Goal: Task Accomplishment & Management: Manage account settings

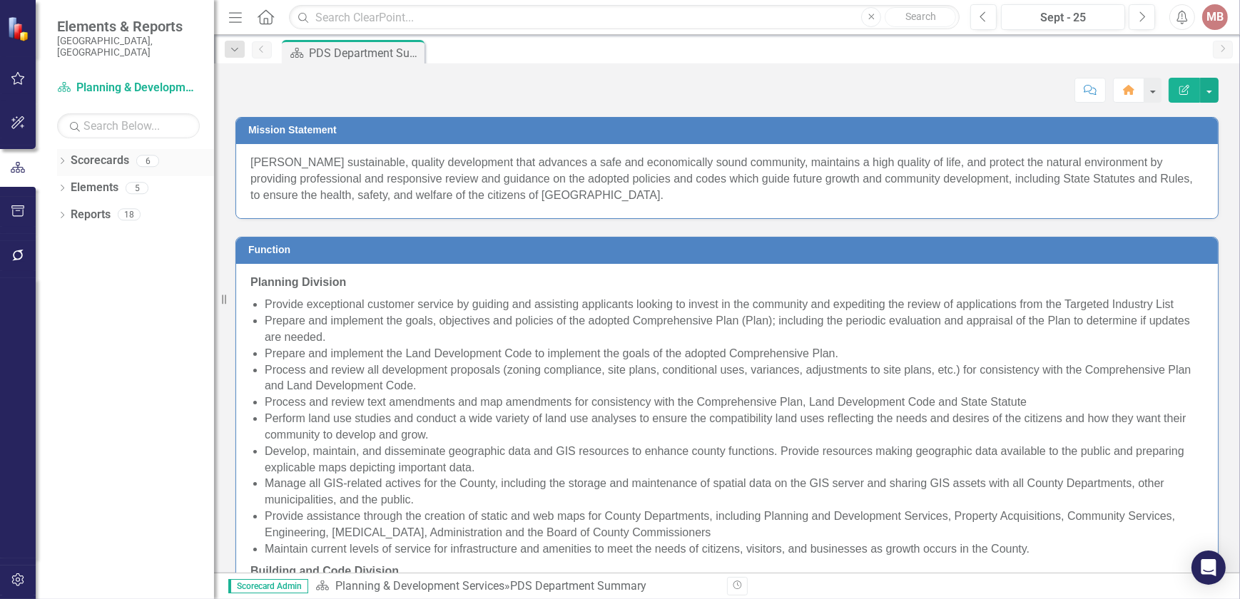
click at [69, 149] on div "Dropdown Scorecards 6" at bounding box center [135, 162] width 157 height 27
click at [62, 158] on icon "Dropdown" at bounding box center [62, 162] width 10 height 8
click at [67, 183] on icon "Dropdown" at bounding box center [69, 187] width 11 height 9
click at [86, 210] on icon "Dropdown" at bounding box center [83, 214] width 11 height 9
click at [118, 261] on link "Permits" at bounding box center [160, 269] width 107 height 16
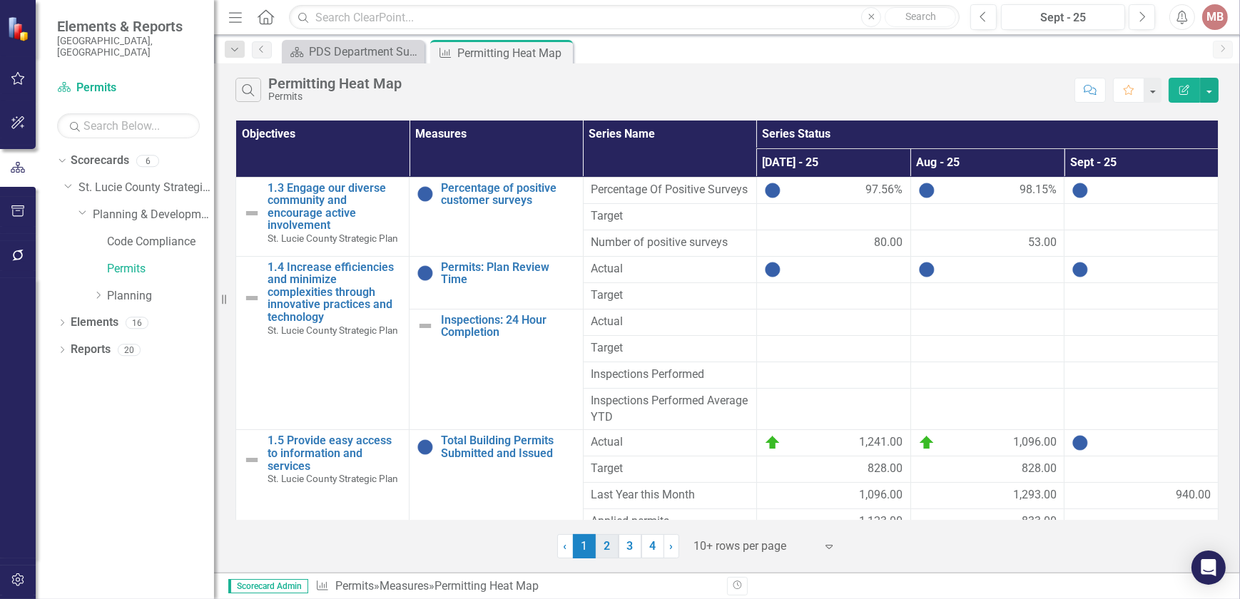
click at [606, 545] on link "2" at bounding box center [607, 546] width 23 height 24
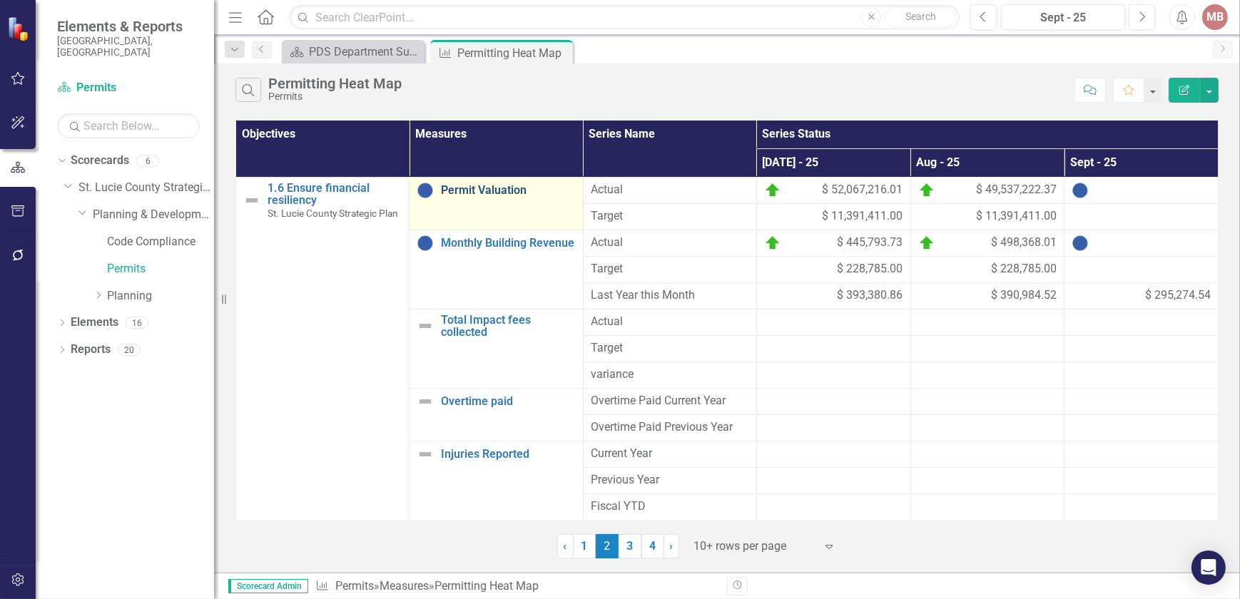
click at [502, 192] on link "Permit Valuation" at bounding box center [508, 190] width 134 height 13
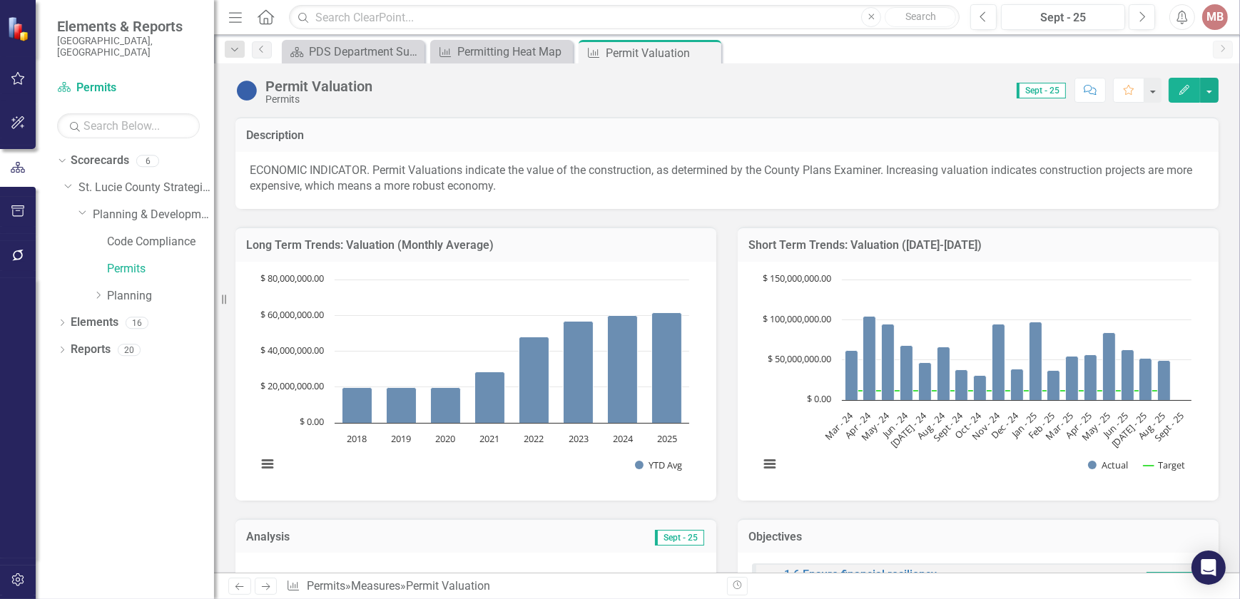
click at [1180, 89] on icon "Edit" at bounding box center [1184, 90] width 13 height 10
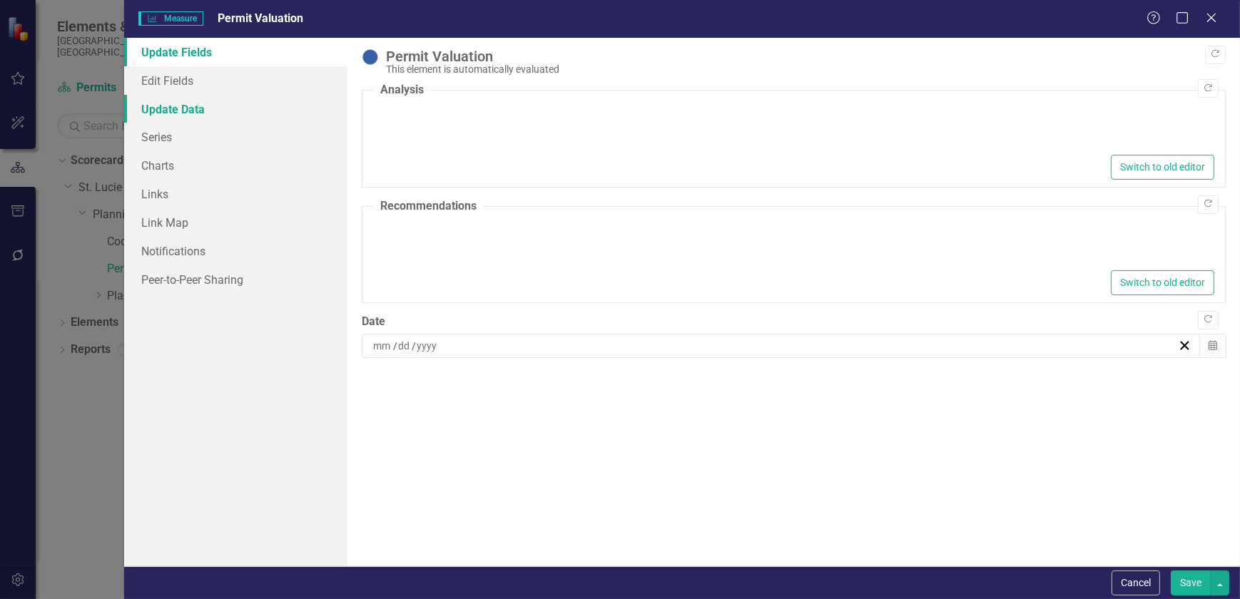
click at [186, 111] on link "Update Data" at bounding box center [235, 109] width 223 height 29
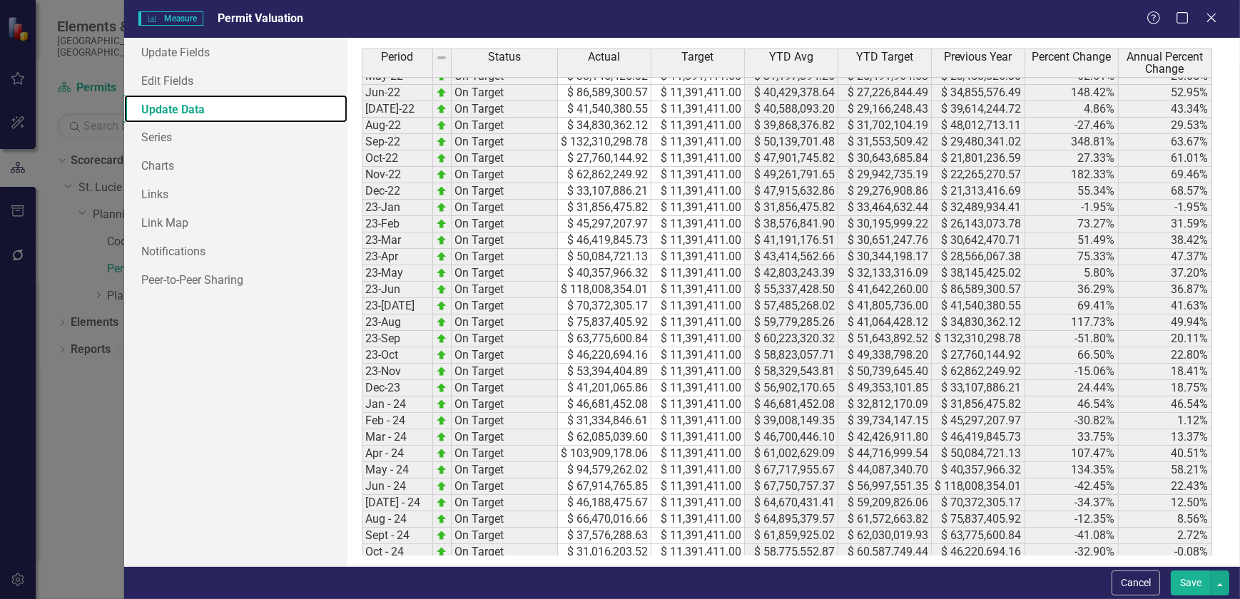
scroll to position [775, 0]
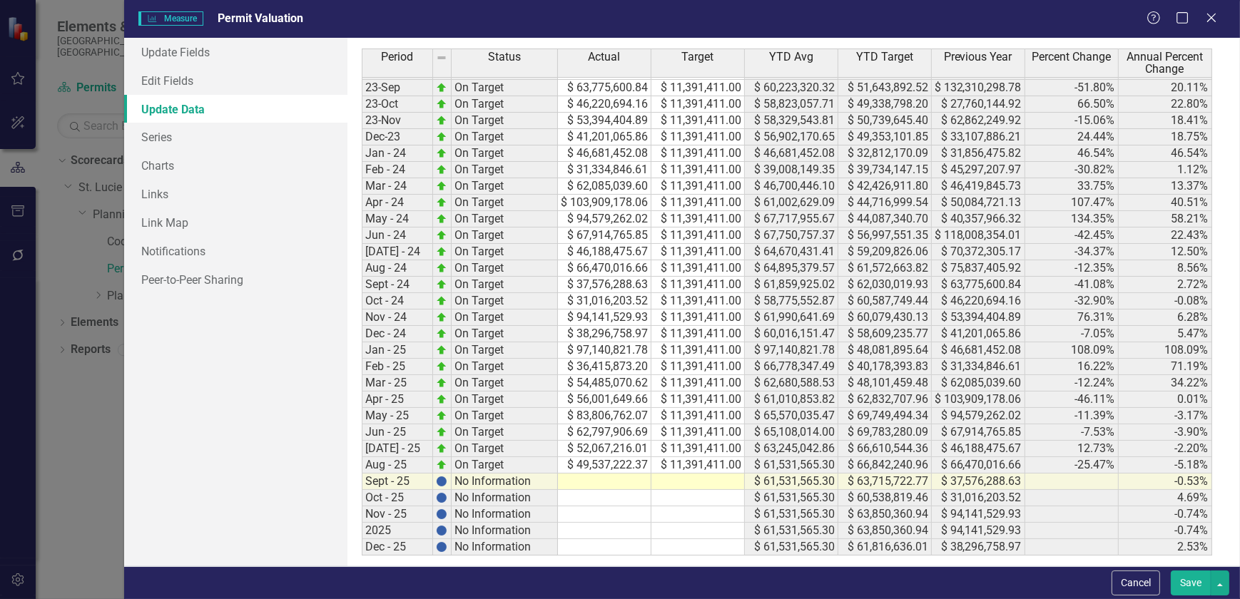
click at [596, 407] on tbody "May-22 On Target $ 38,145,425.02 $ 11,391,411.00 $ 31,197,394.26 $ 25,491,964.6…" at bounding box center [787, 186] width 850 height 739
click at [606, 426] on td "$ 62,797,906.69" at bounding box center [604, 433] width 93 height 16
drag, startPoint x: 647, startPoint y: 439, endPoint x: 647, endPoint y: 464, distance: 24.3
click at [362, 464] on div "Period Status Actual Target YTD Avg YTD Target Previous Year Percent Change Ann…" at bounding box center [362, 196] width 0 height 719
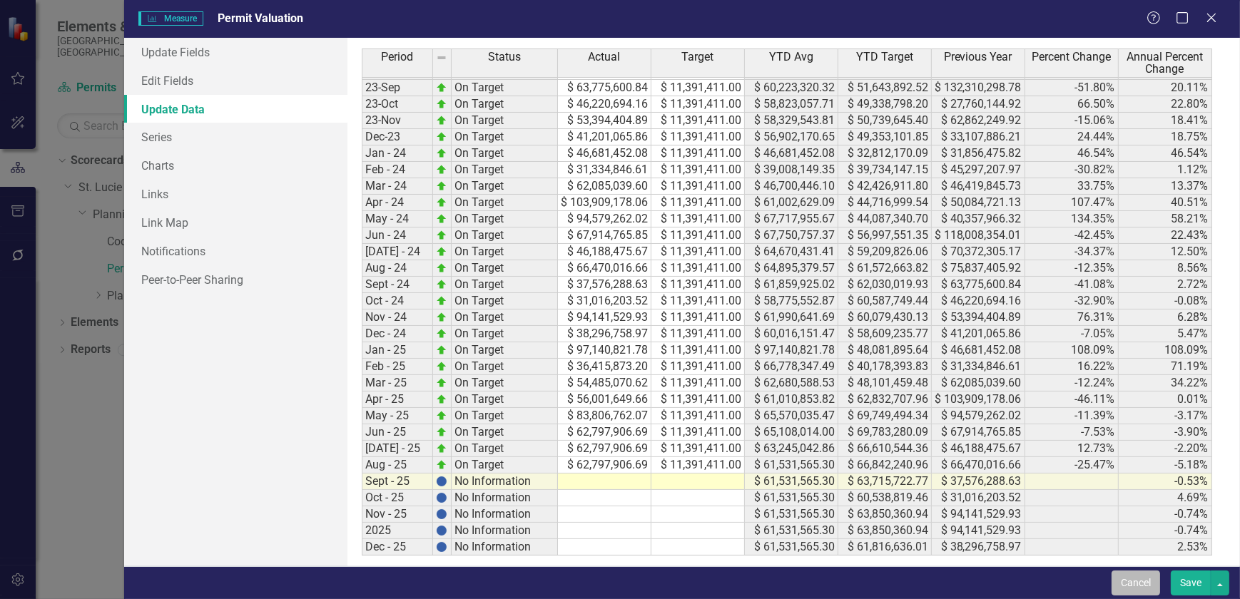
click at [1143, 578] on button "Cancel" at bounding box center [1136, 583] width 49 height 25
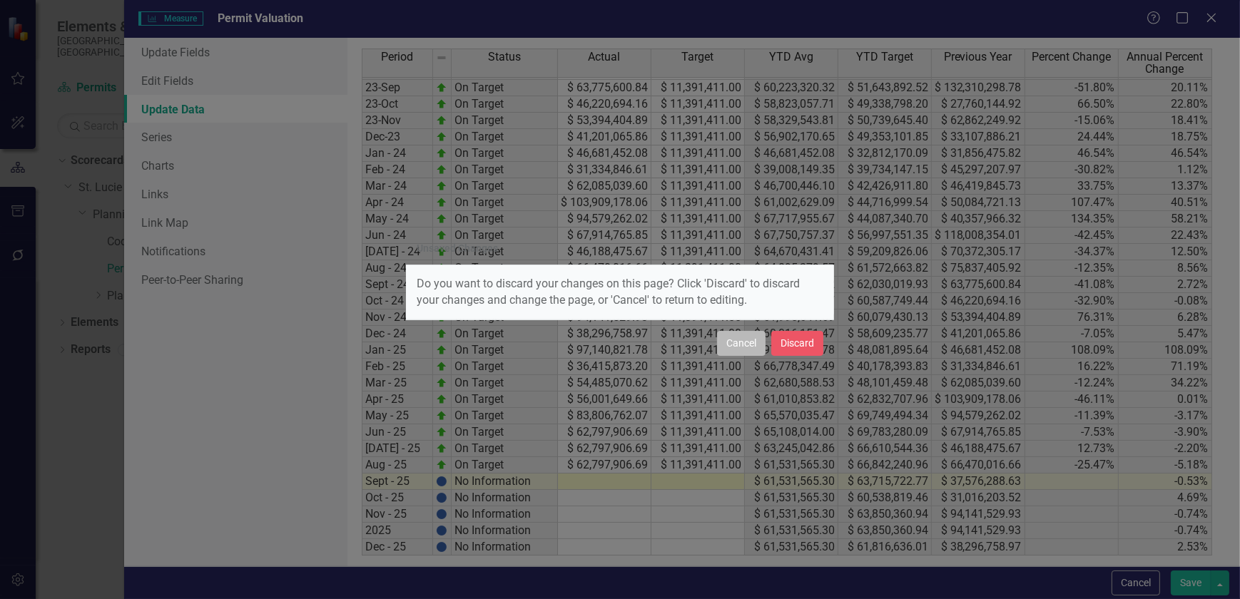
click at [741, 346] on button "Cancel" at bounding box center [741, 343] width 49 height 25
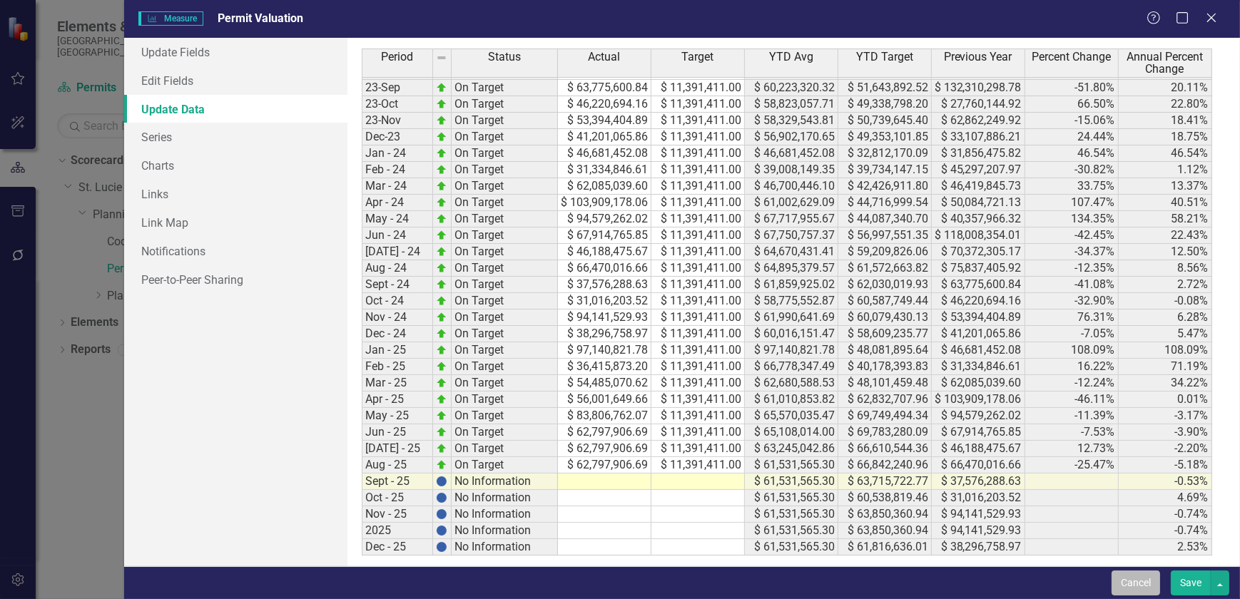
click at [1131, 586] on button "Cancel" at bounding box center [1136, 583] width 49 height 25
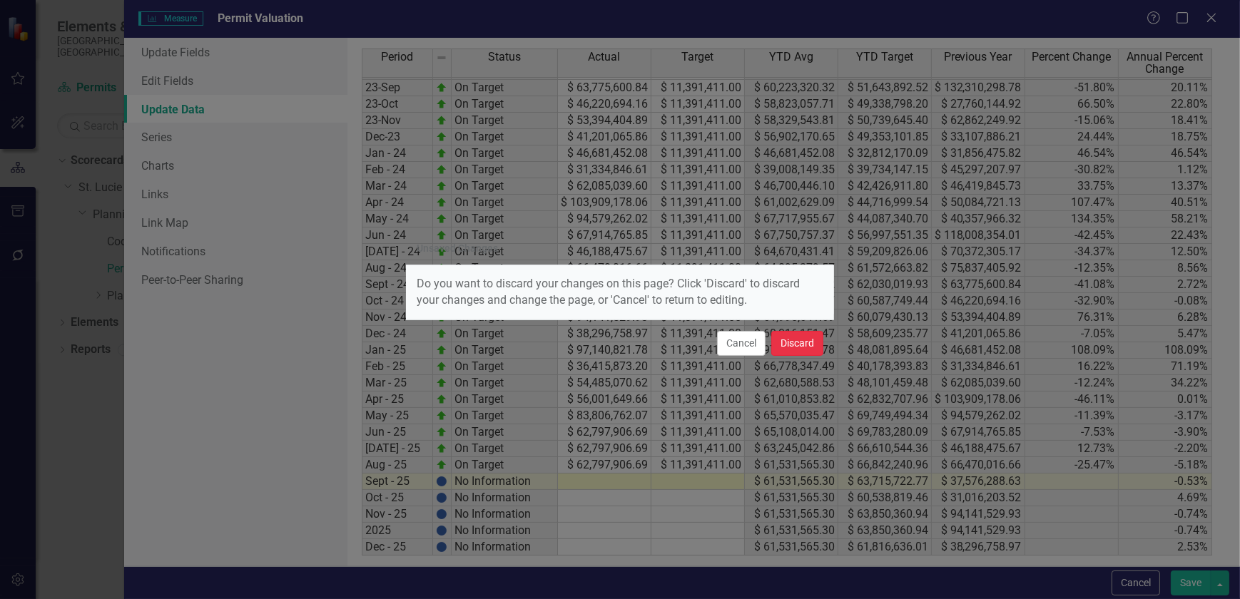
click at [804, 340] on button "Discard" at bounding box center [797, 343] width 52 height 25
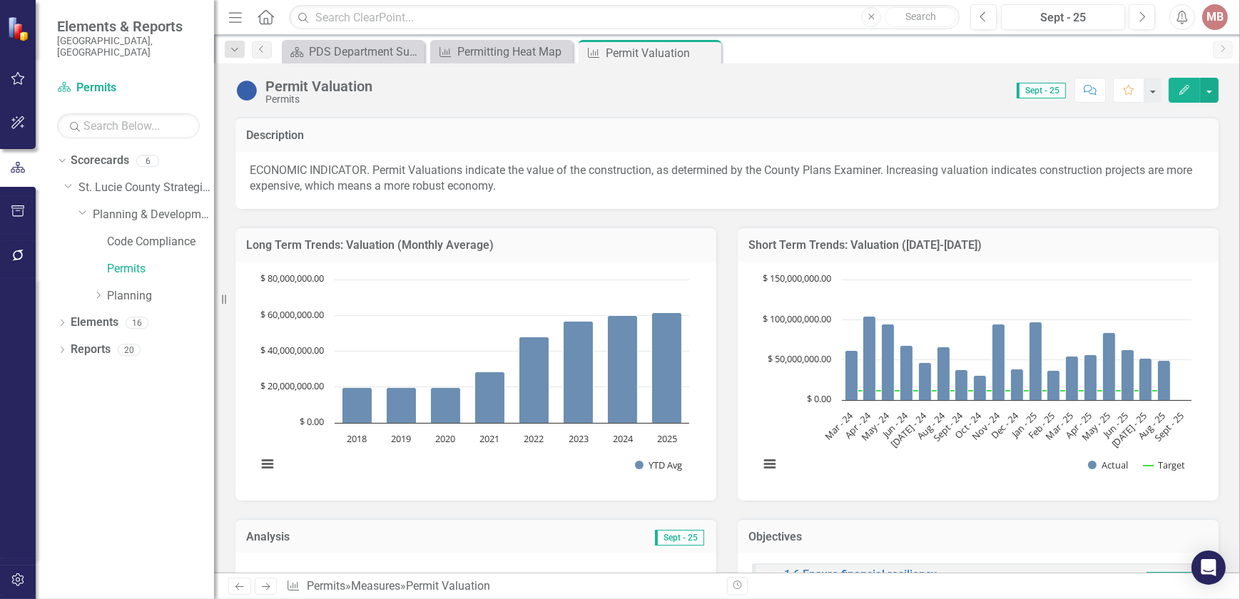
click at [1191, 94] on icon "Edit" at bounding box center [1184, 90] width 13 height 10
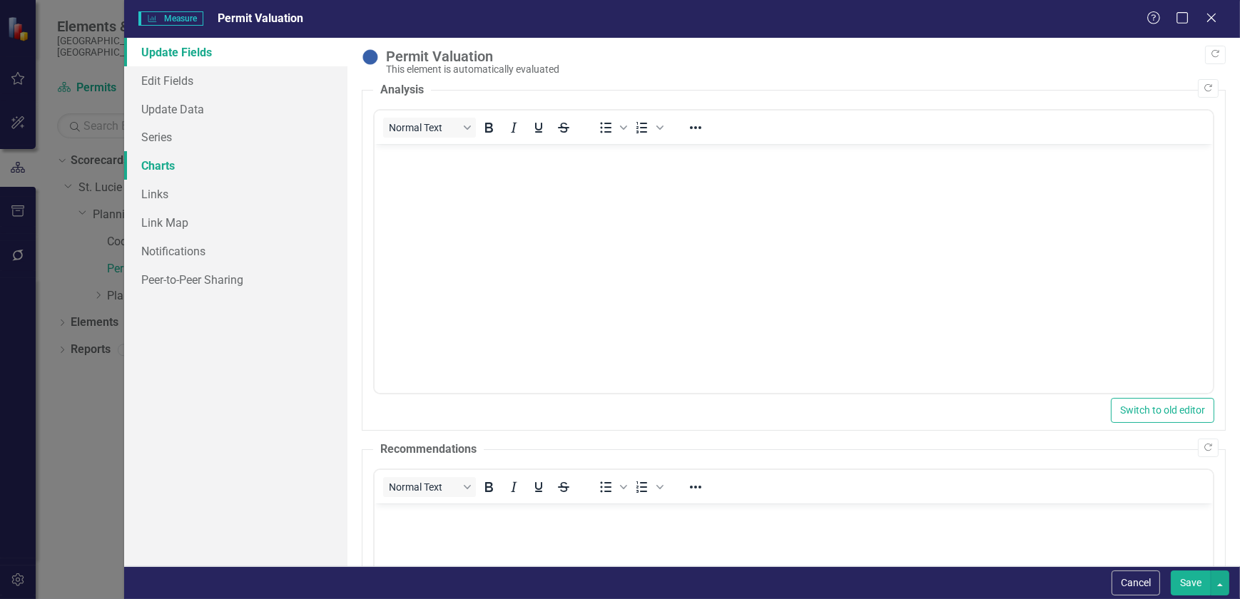
scroll to position [0, 0]
click at [151, 106] on link "Update Data" at bounding box center [235, 109] width 223 height 29
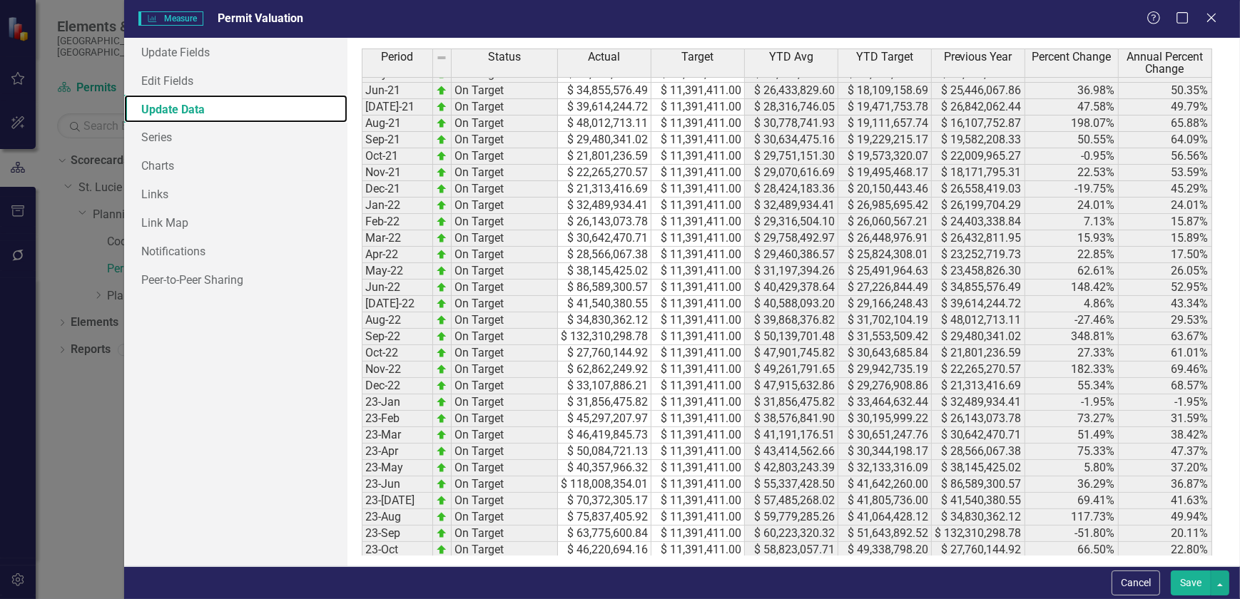
scroll to position [775, 0]
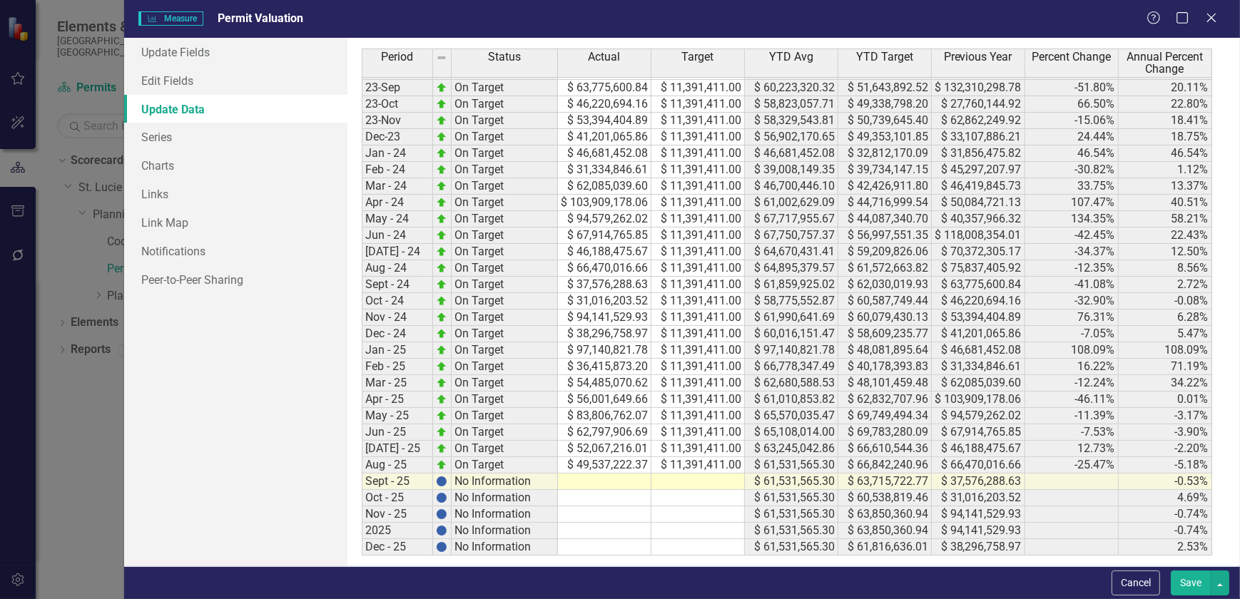
click at [592, 481] on tbody "May-22 On Target $ 38,145,425.02 $ 11,391,411.00 $ 31,197,394.26 $ 25,491,964.6…" at bounding box center [787, 186] width 850 height 739
drag, startPoint x: 609, startPoint y: 428, endPoint x: 608, endPoint y: 459, distance: 30.7
click at [608, 459] on tbody "Aug-22 On Target $ 34,830,362.12 $ 11,391,411.00 $ 39,868,376.82 $ 31,702,104.1…" at bounding box center [787, 211] width 850 height 690
click at [1211, 16] on icon "Close" at bounding box center [1211, 18] width 18 height 14
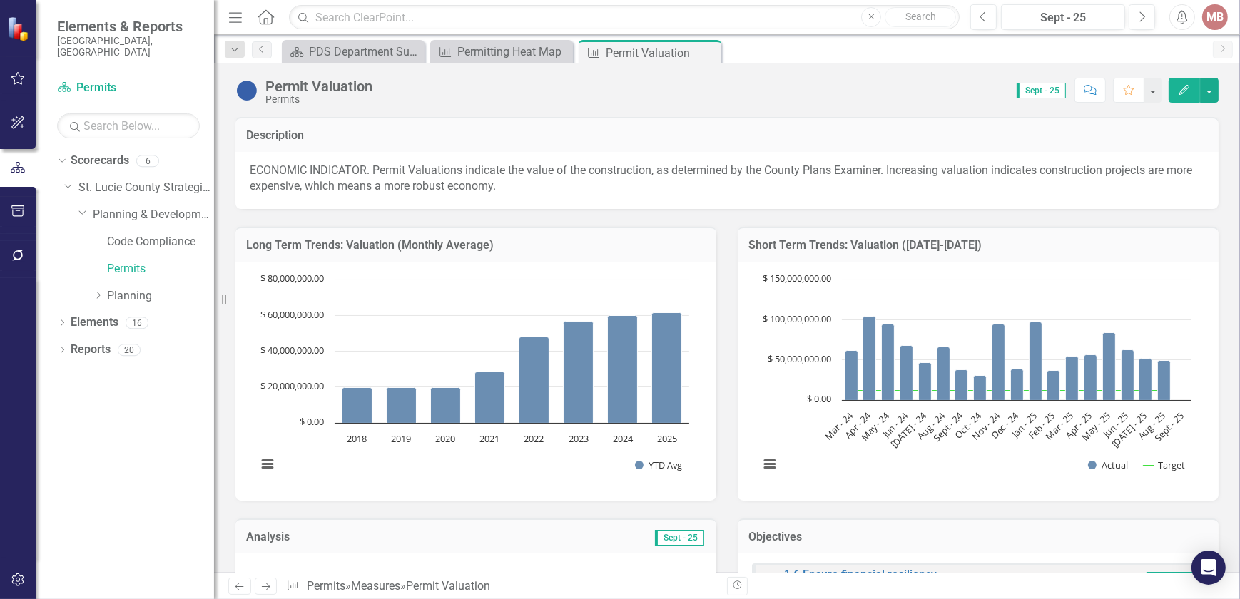
click at [0, 0] on icon "Close" at bounding box center [0, 0] width 0 height 0
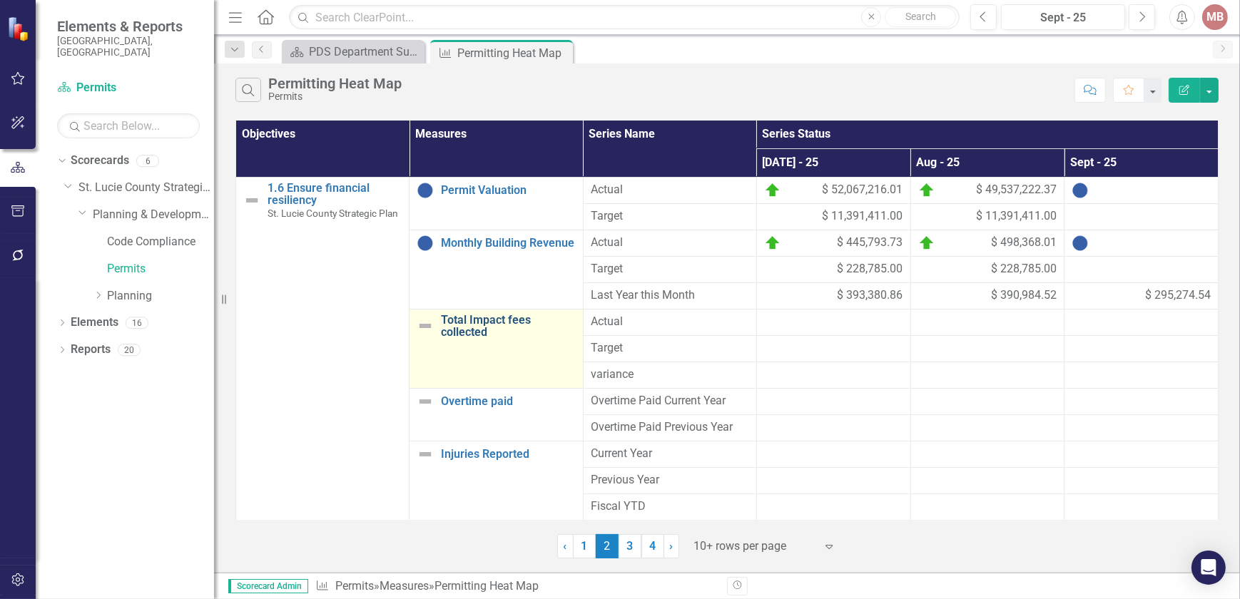
click at [484, 328] on link "Total Impact fees collected" at bounding box center [508, 326] width 134 height 25
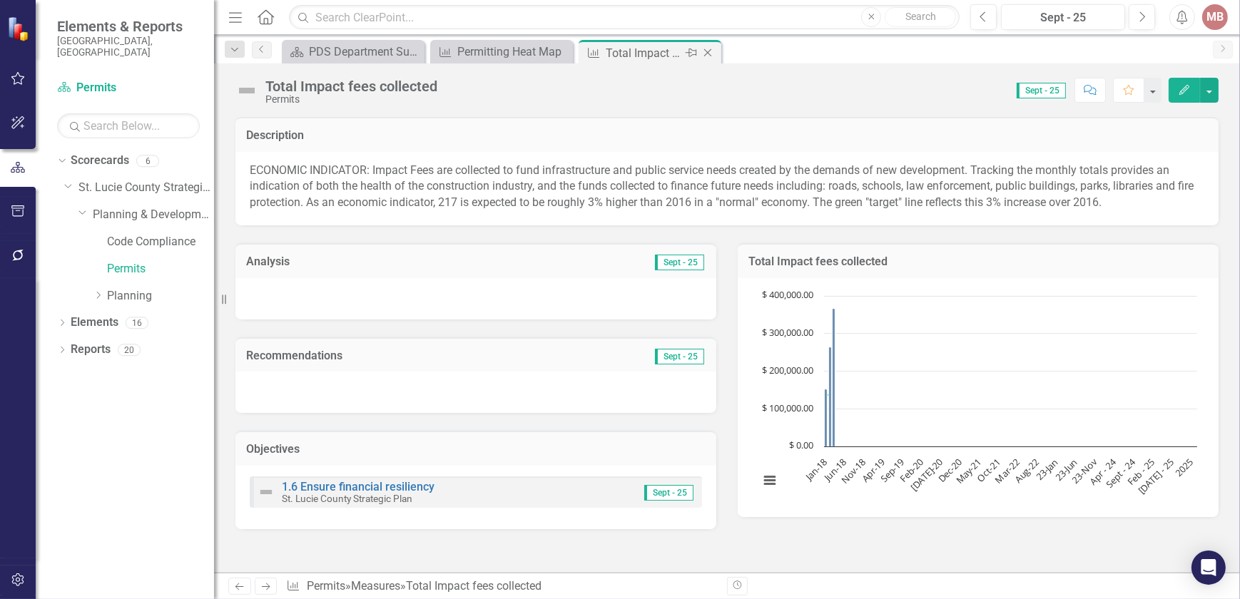
click at [711, 51] on icon "Close" at bounding box center [708, 52] width 14 height 11
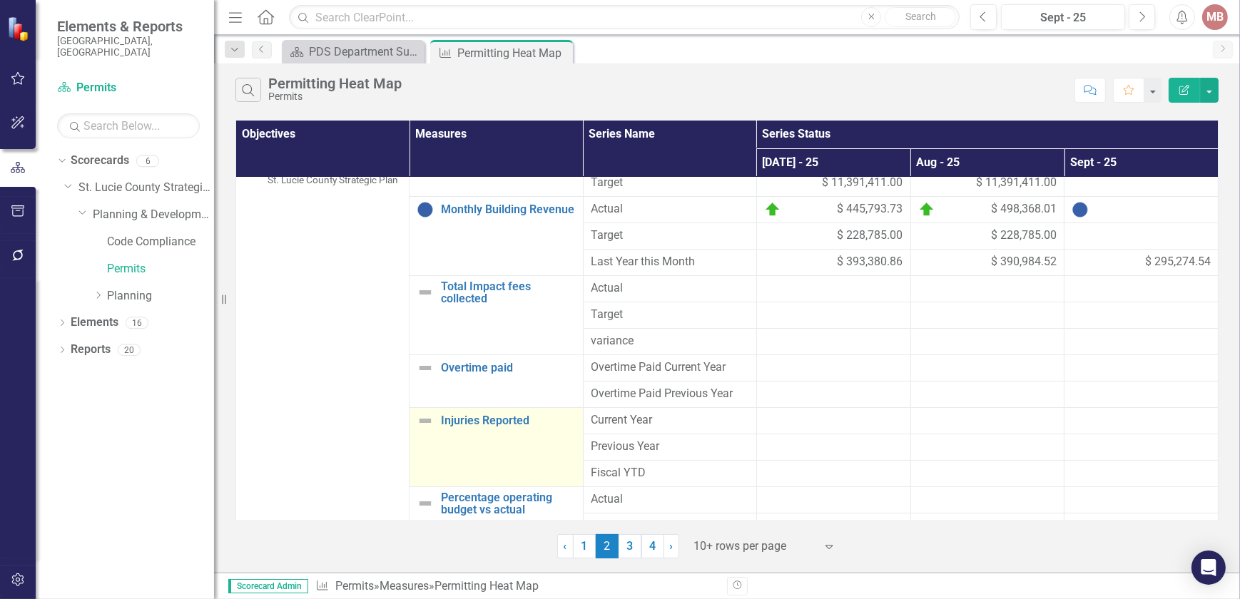
scroll to position [52, 0]
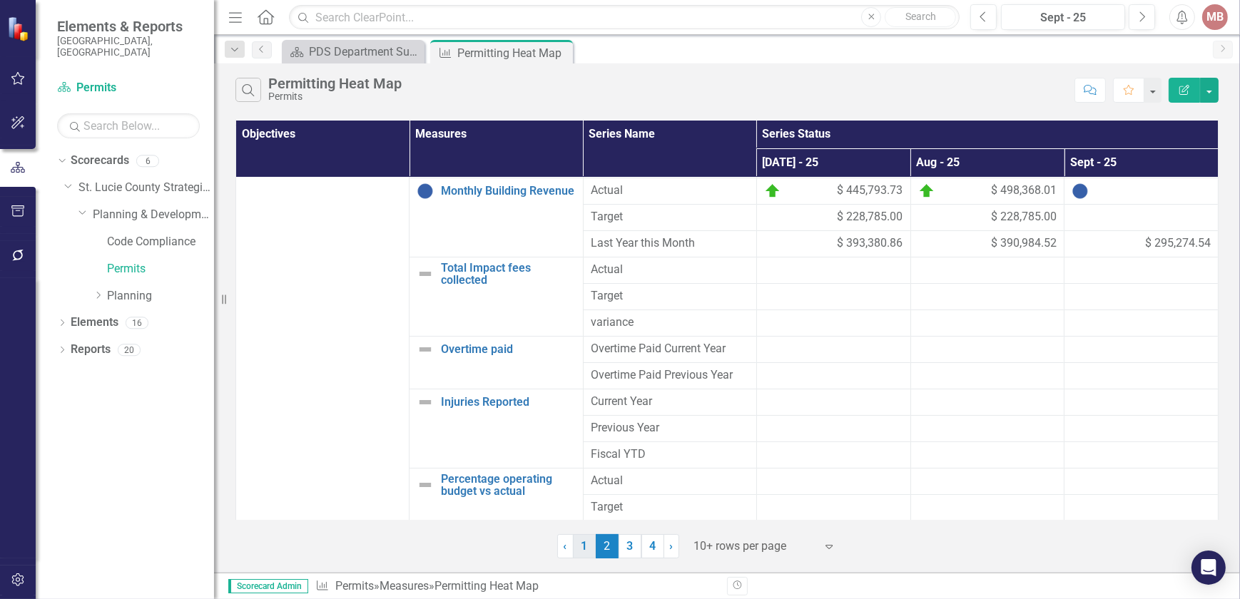
click at [583, 548] on link "1" at bounding box center [584, 546] width 23 height 24
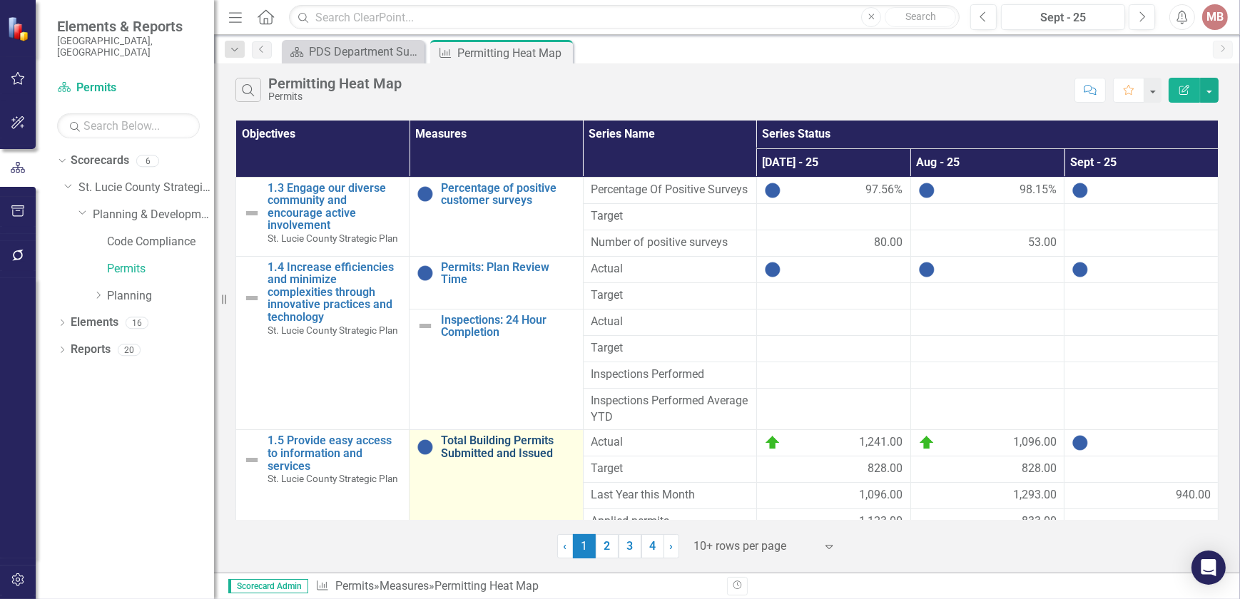
click at [482, 459] on link "Total Building Permits Submitted and Issued" at bounding box center [508, 446] width 134 height 25
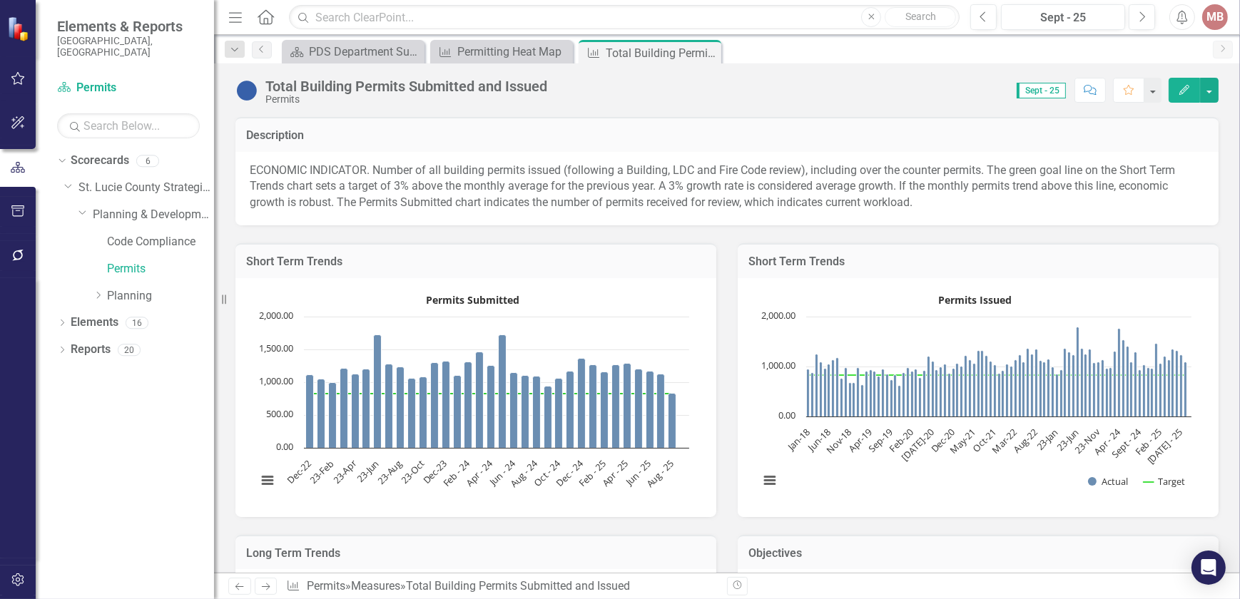
click at [1174, 93] on button "Edit" at bounding box center [1184, 90] width 31 height 25
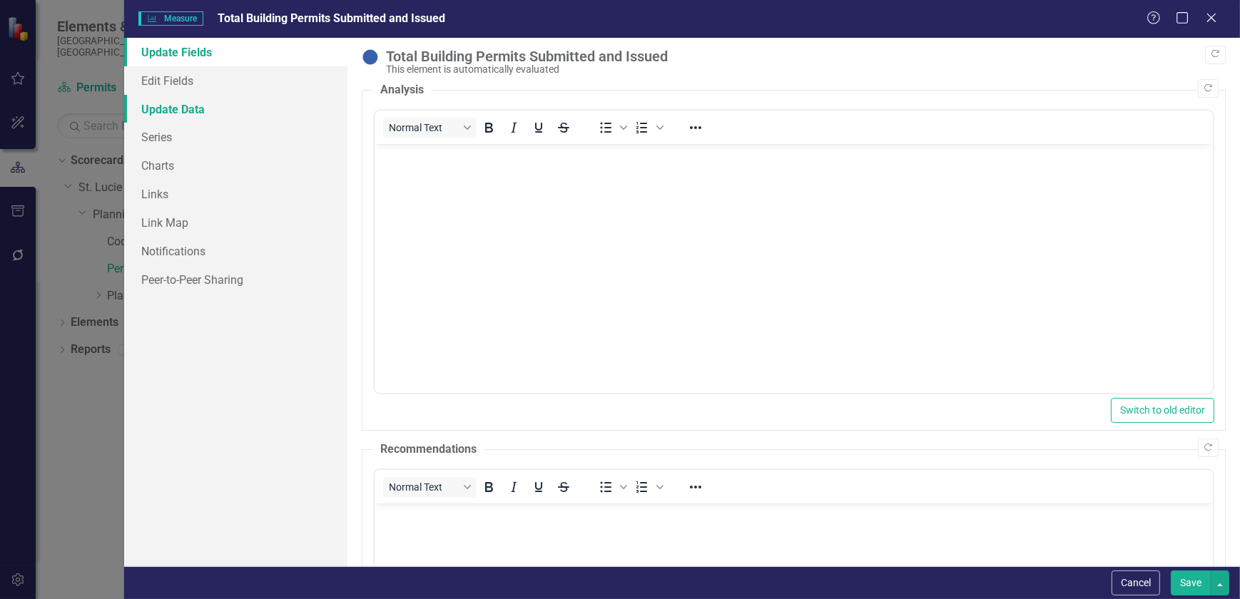
click at [141, 107] on link "Update Data" at bounding box center [235, 109] width 223 height 29
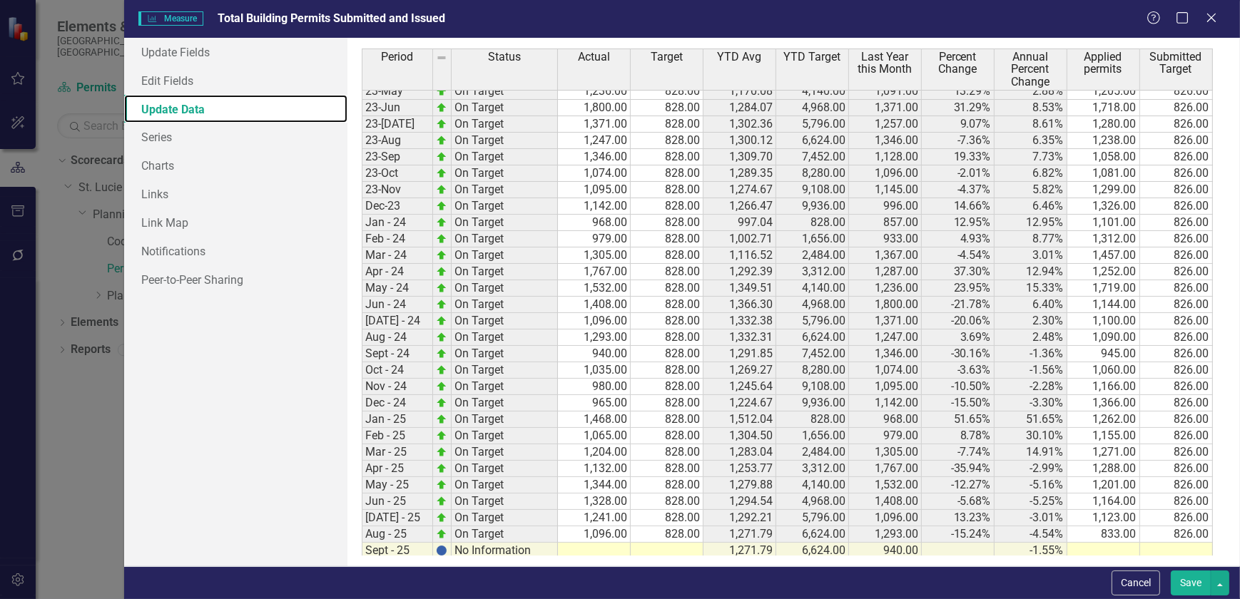
scroll to position [787, 0]
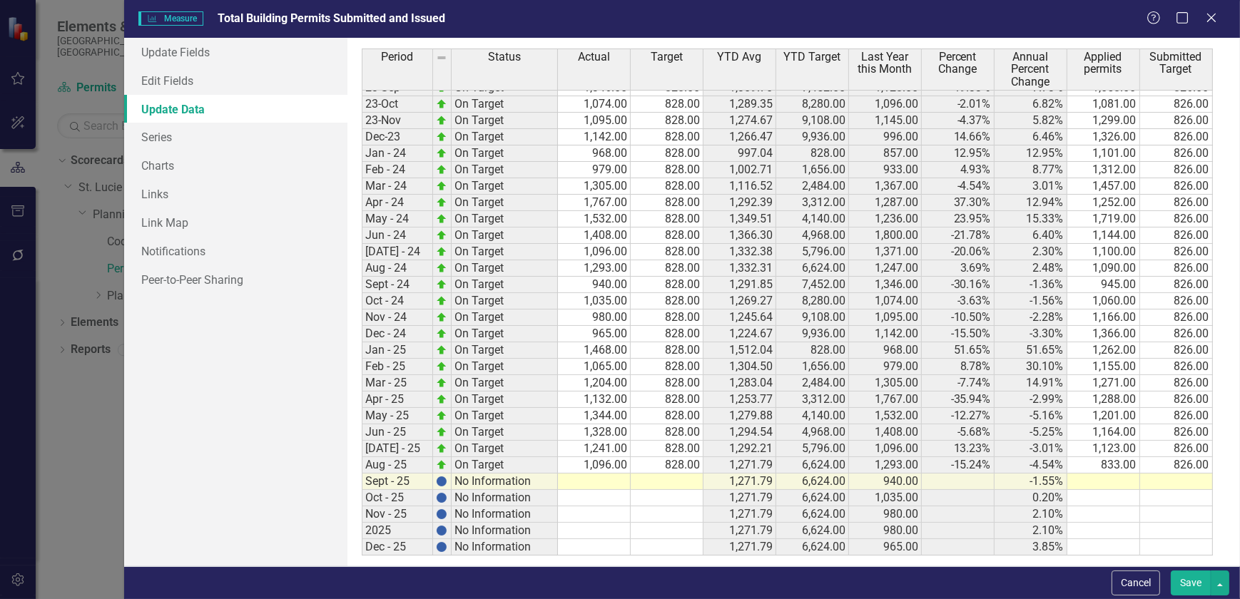
click at [620, 412] on tbody "May-22 On Target 1,091.00 828.00 1,137.33 4,140.00 1,064.00 2.54% 0.49% 1,393.0…" at bounding box center [787, 186] width 851 height 739
click at [603, 425] on td "1,328.00" at bounding box center [594, 433] width 73 height 16
drag, startPoint x: 604, startPoint y: 425, endPoint x: 606, endPoint y: 460, distance: 35.8
click at [606, 460] on tbody "Sep-22 On Target 1,128.00 828.00 1,215.74 7,452.00 1,107.00 1.90% 1.49% 1,070.0…" at bounding box center [787, 218] width 851 height 673
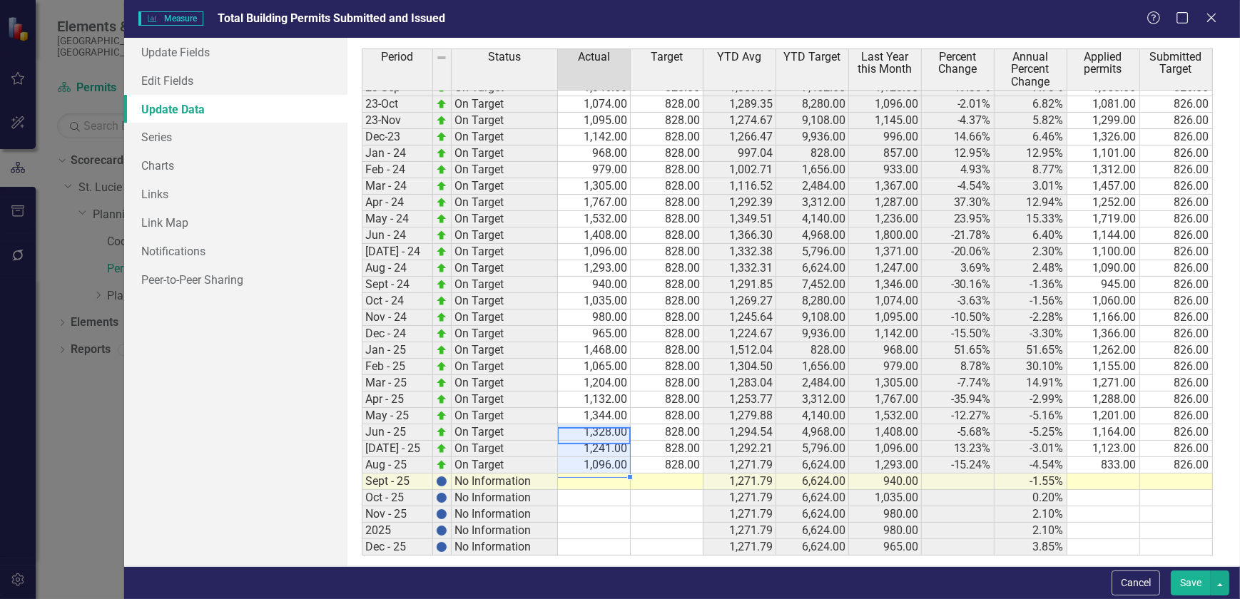
click at [1201, 23] on div "Help Maximize Close" at bounding box center [1186, 19] width 79 height 16
click at [1208, 24] on icon "Close" at bounding box center [1211, 18] width 18 height 14
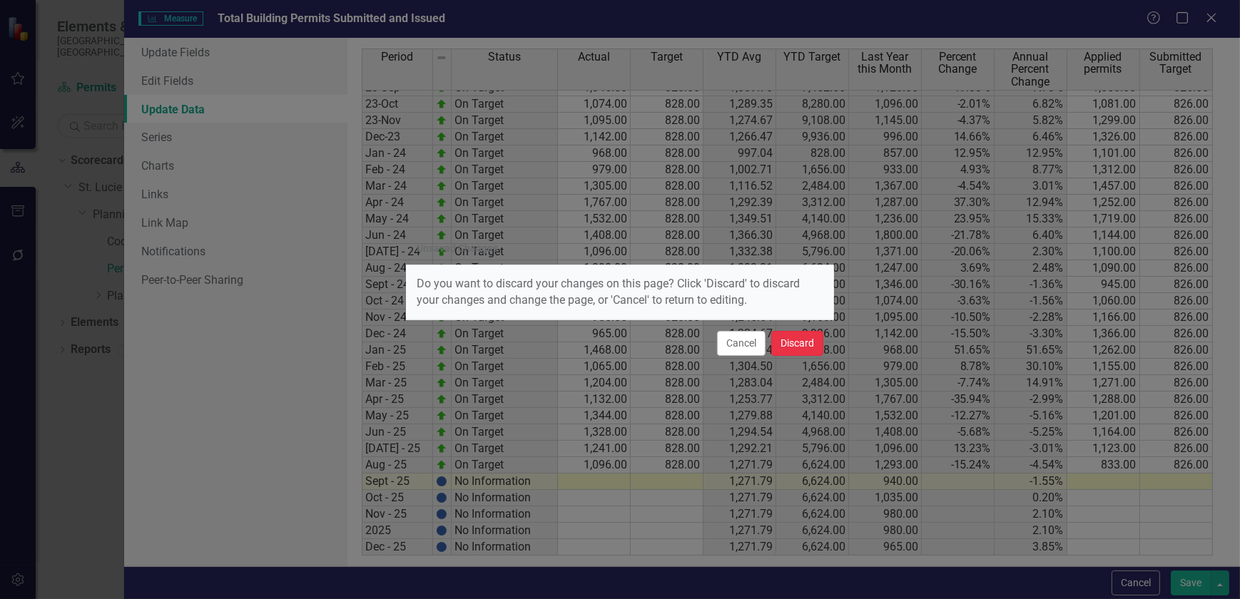
click at [784, 338] on button "Discard" at bounding box center [797, 343] width 52 height 25
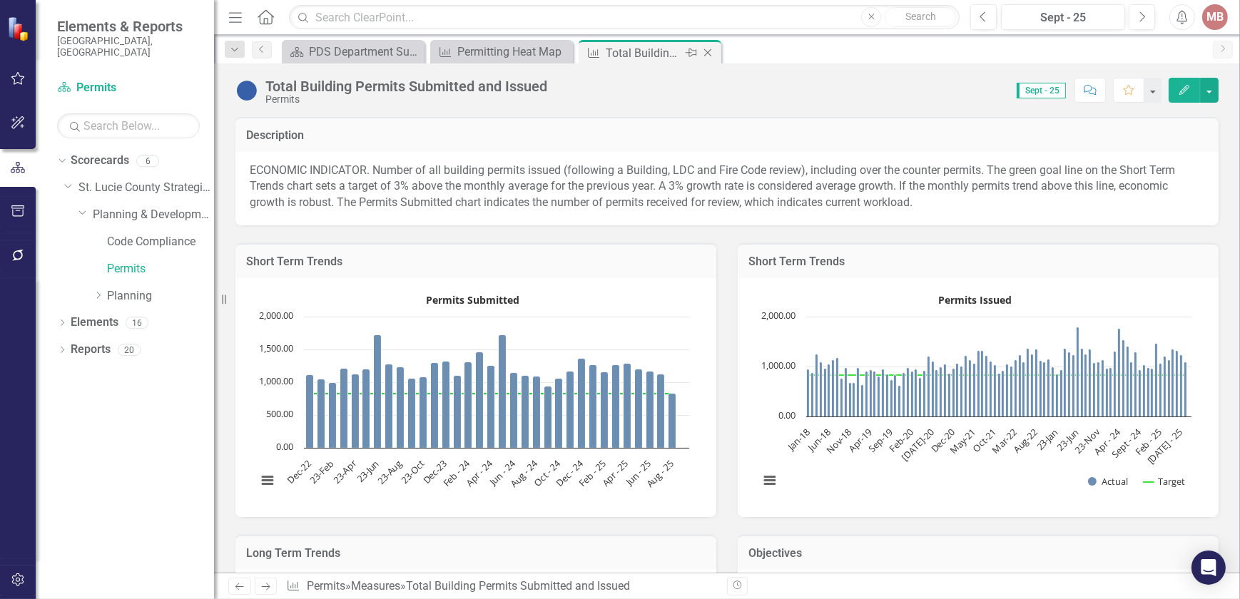
click at [714, 57] on icon "Close" at bounding box center [708, 52] width 14 height 11
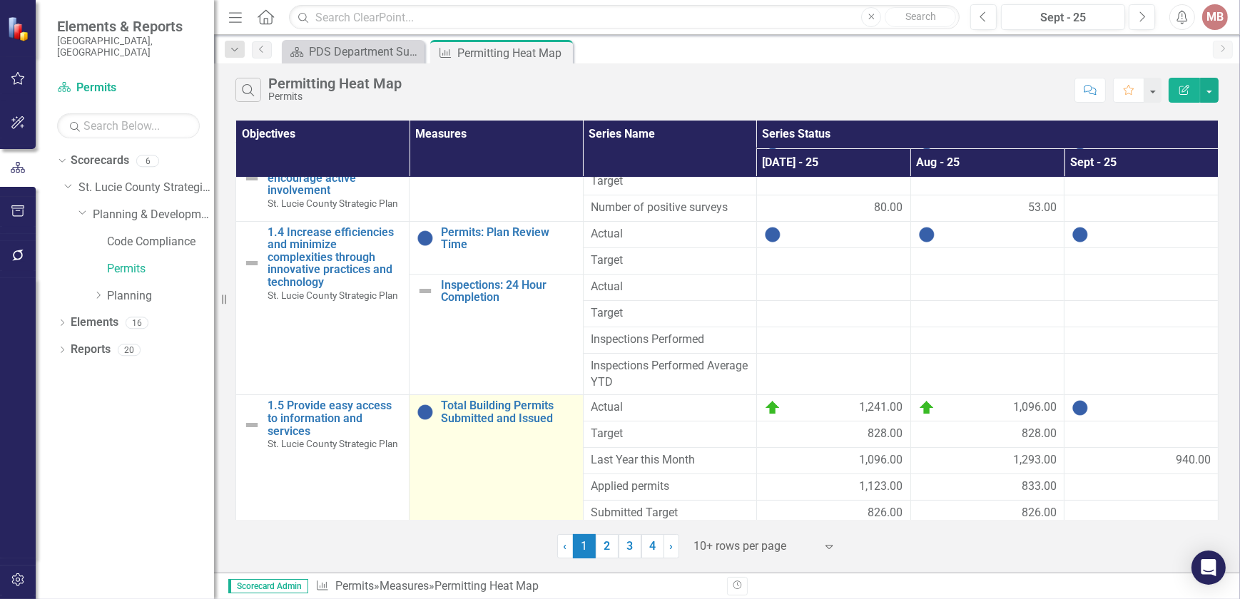
scroll to position [57, 0]
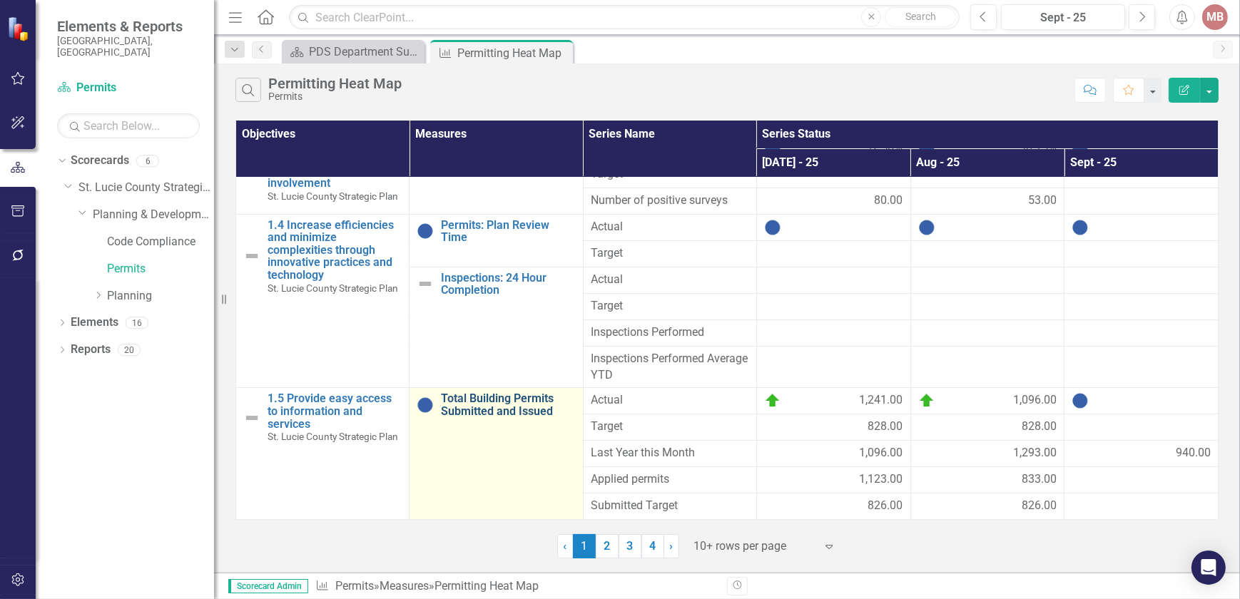
click at [507, 394] on link "Total Building Permits Submitted and Issued" at bounding box center [508, 404] width 134 height 25
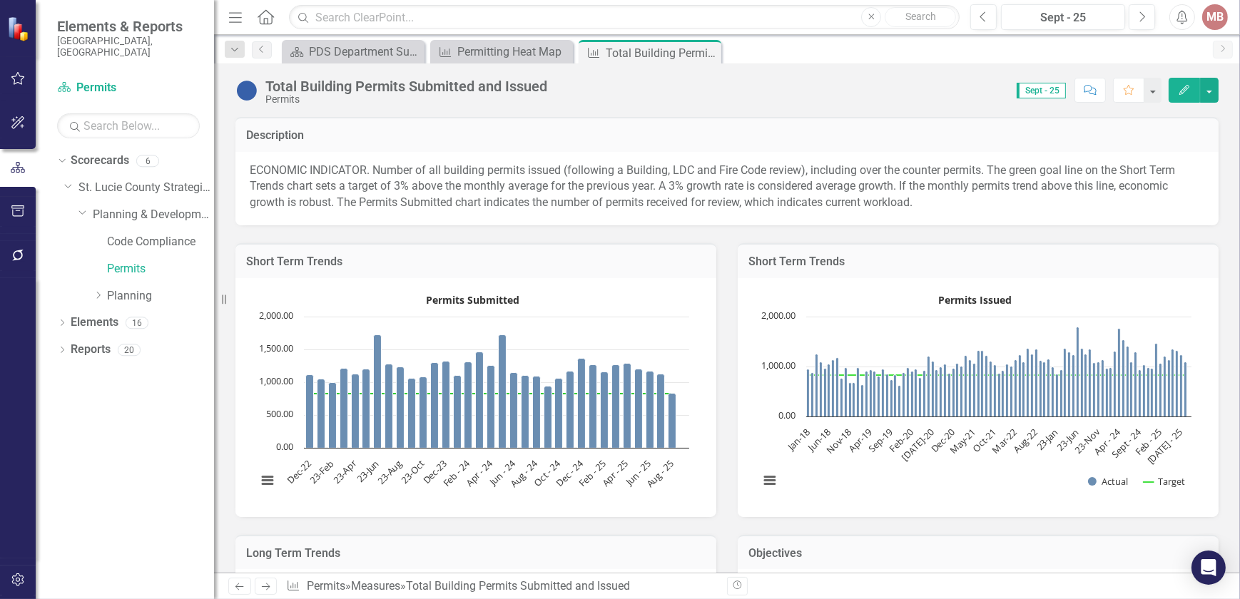
click at [1176, 93] on button "Edit" at bounding box center [1184, 90] width 31 height 25
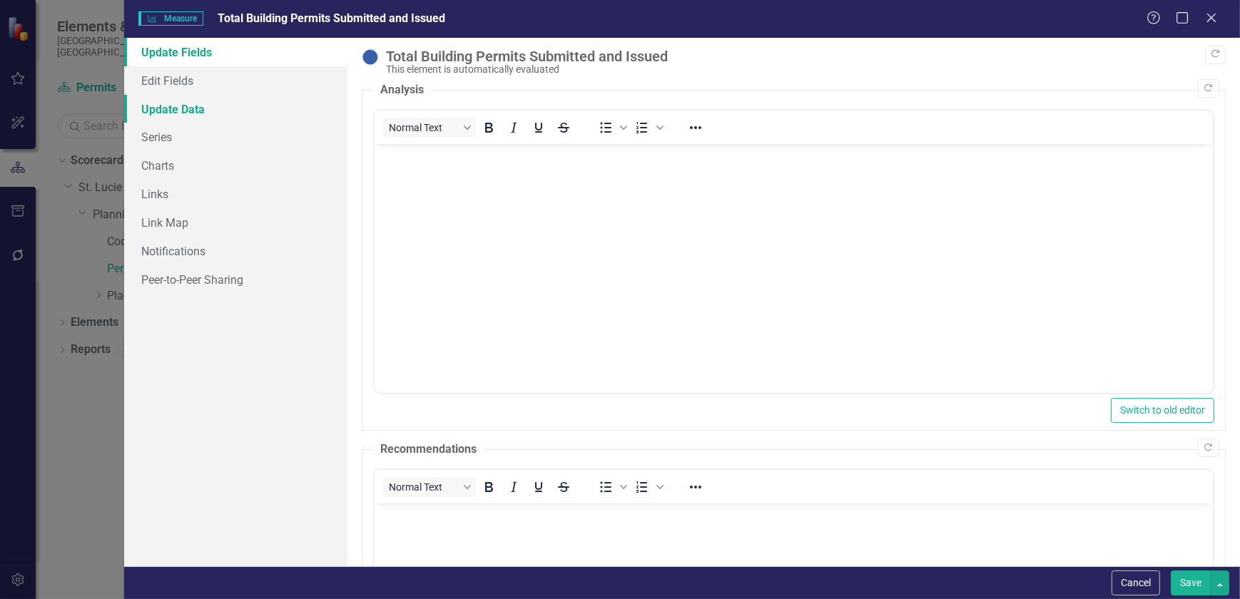
click at [149, 113] on link "Update Data" at bounding box center [235, 109] width 223 height 29
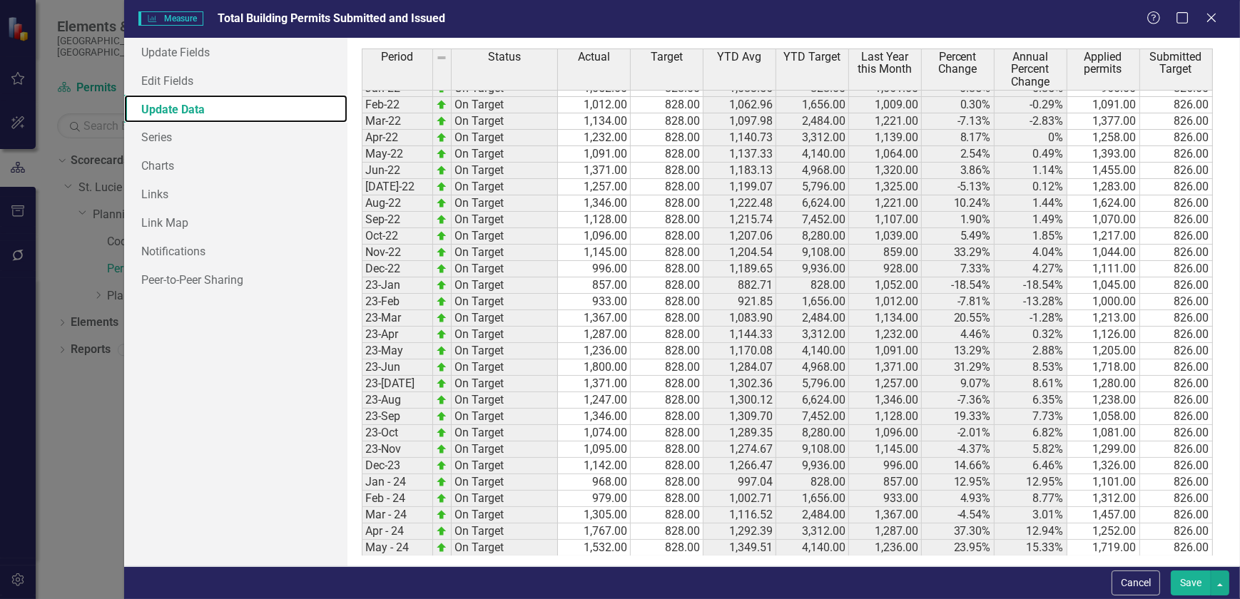
scroll to position [787, 0]
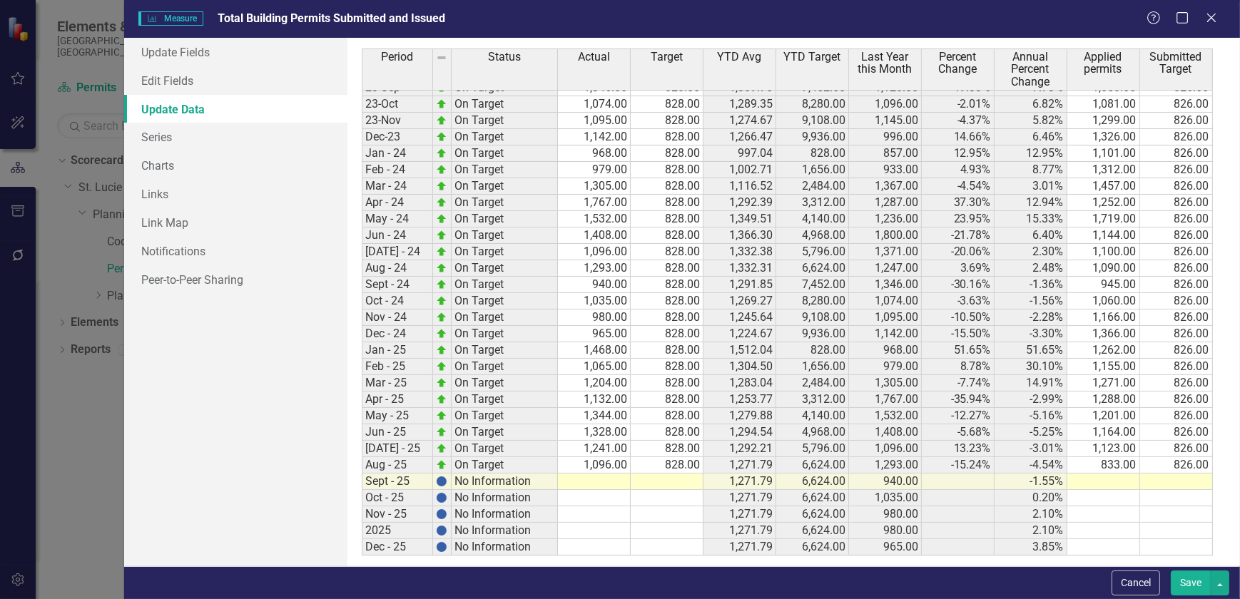
click at [594, 476] on td at bounding box center [594, 482] width 73 height 16
type textarea "1078"
type textarea "4"
type textarea "828"
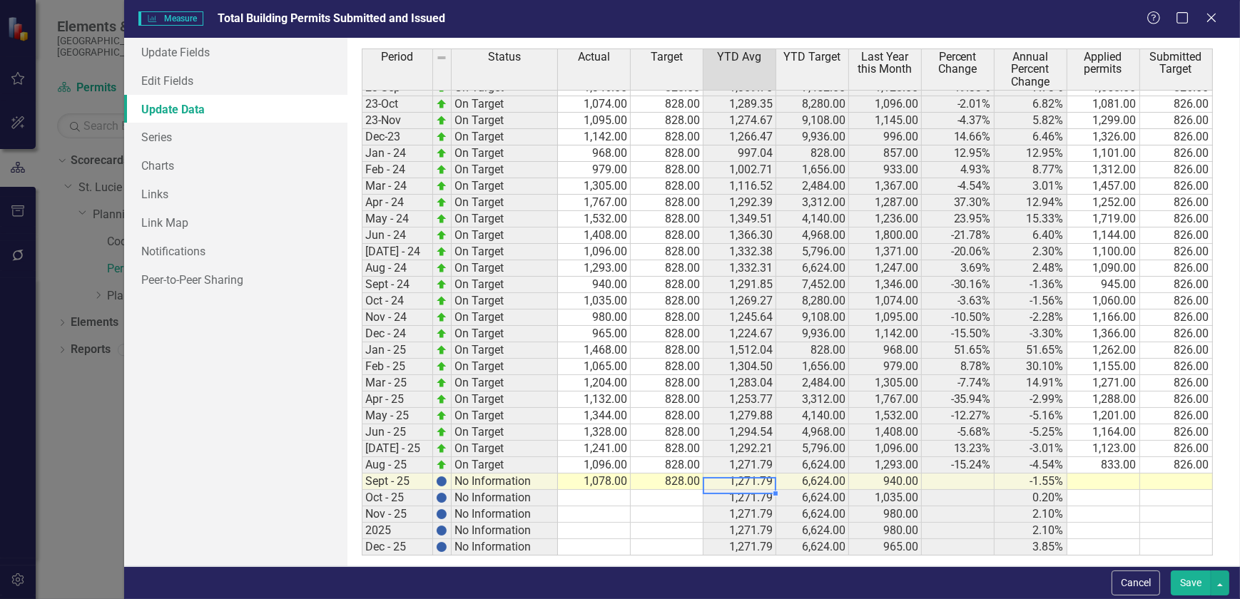
click at [1198, 584] on button "Save" at bounding box center [1191, 583] width 40 height 25
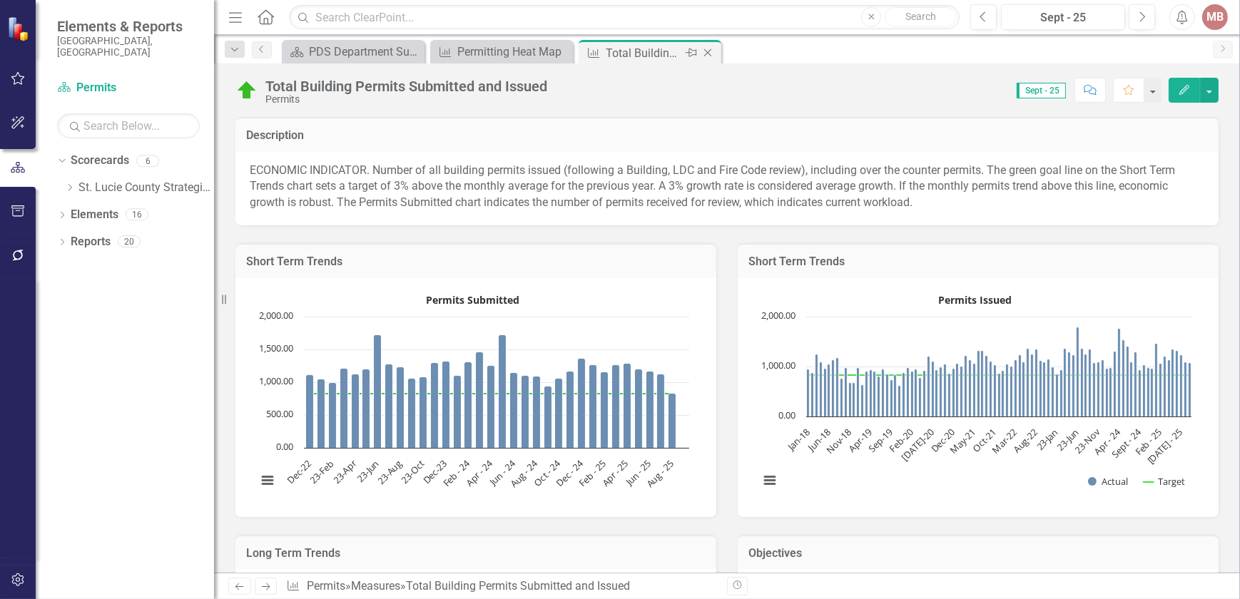
click at [707, 54] on icon "Close" at bounding box center [708, 52] width 14 height 11
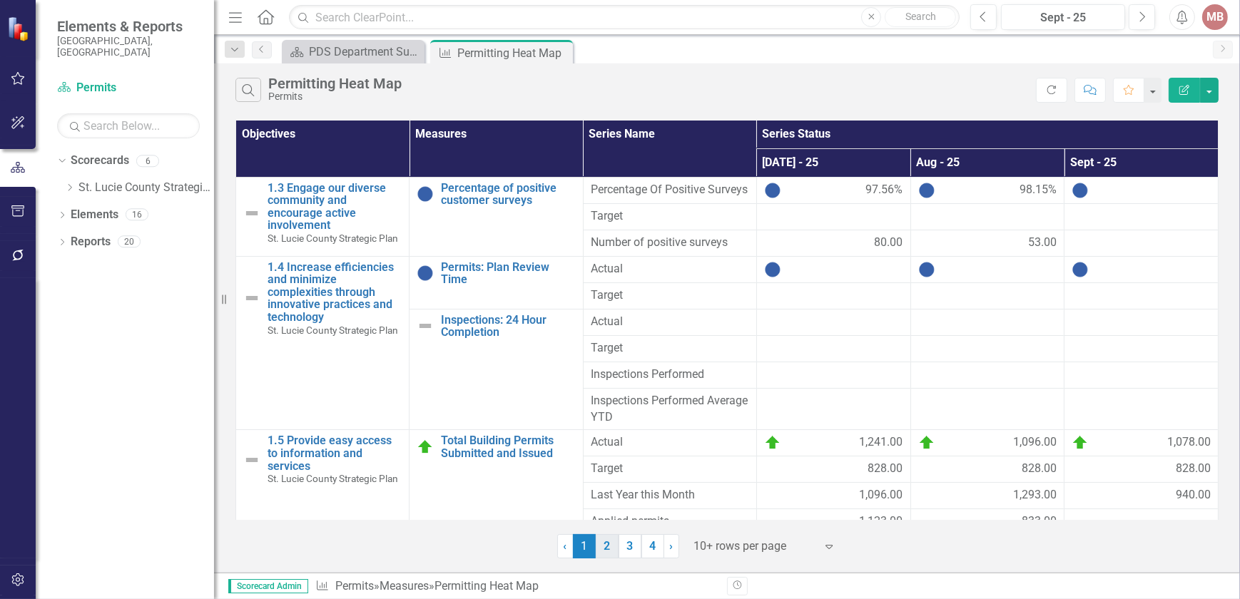
click at [604, 549] on link "2" at bounding box center [607, 546] width 23 height 24
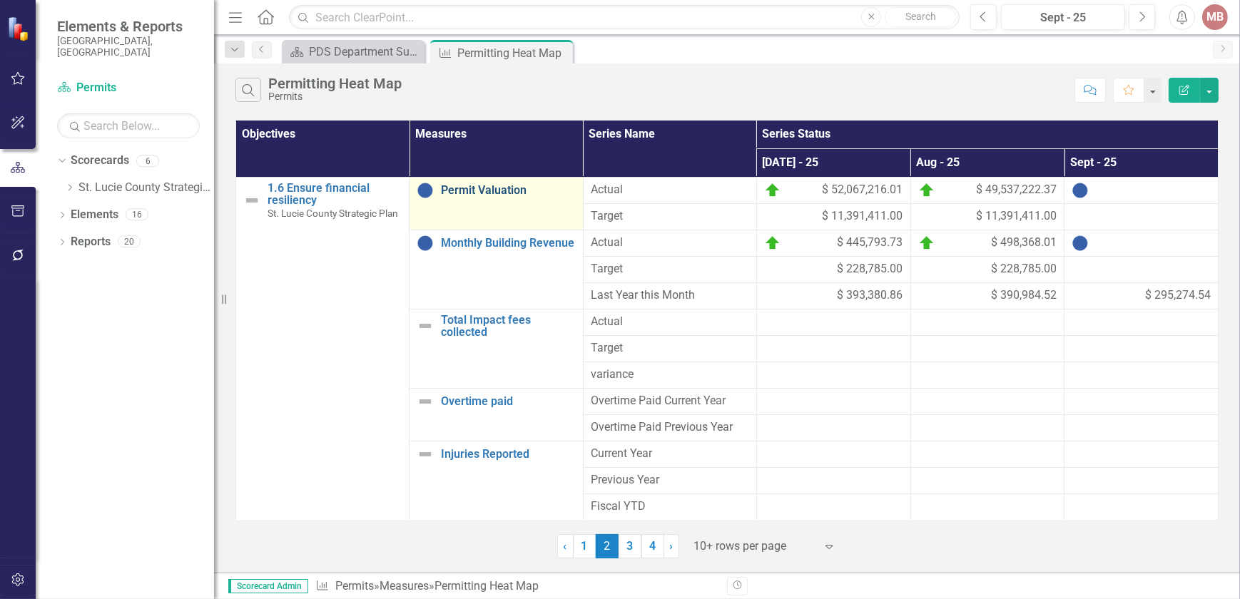
click at [497, 190] on link "Permit Valuation" at bounding box center [508, 190] width 134 height 13
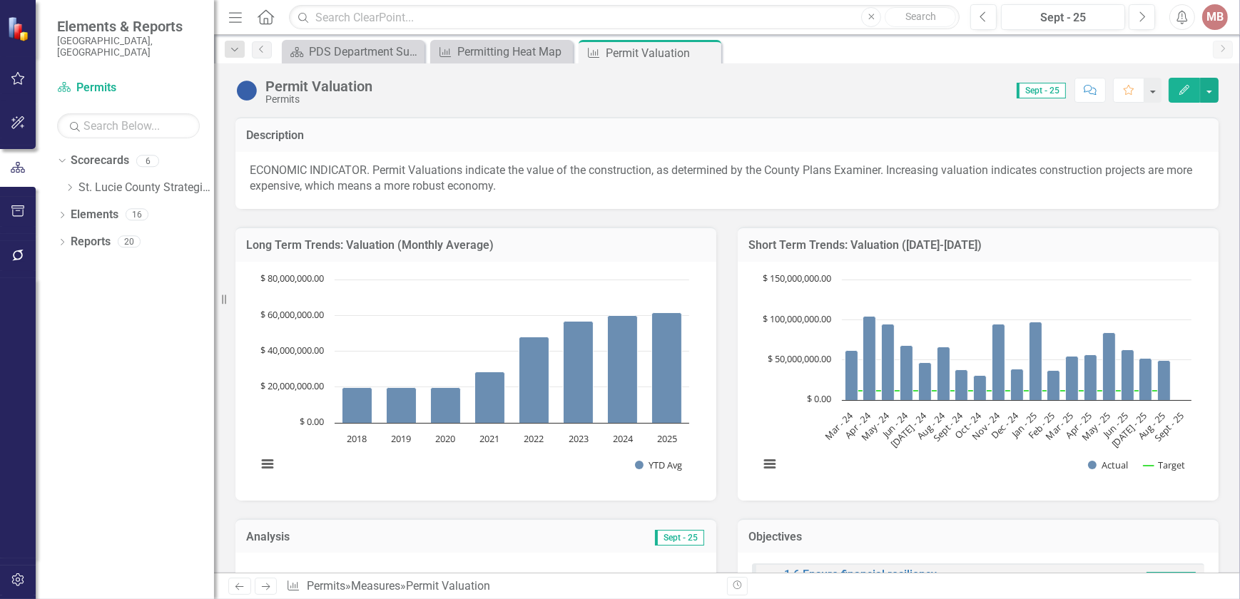
click at [1194, 92] on button "Edit" at bounding box center [1184, 90] width 31 height 25
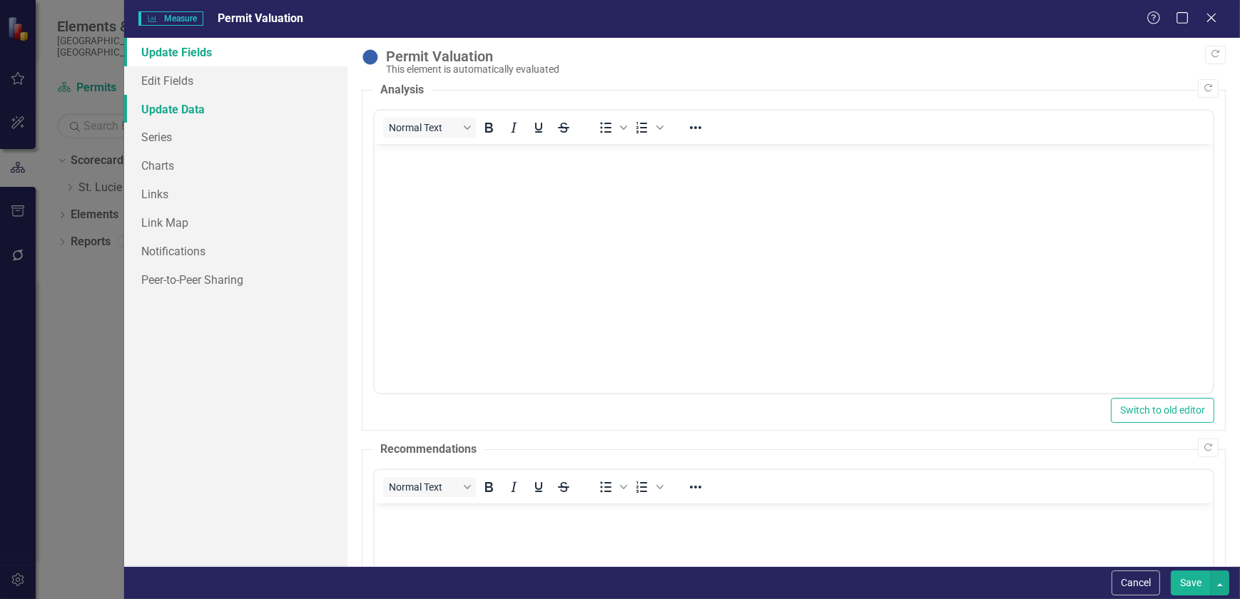
click at [177, 119] on link "Update Data" at bounding box center [235, 109] width 223 height 29
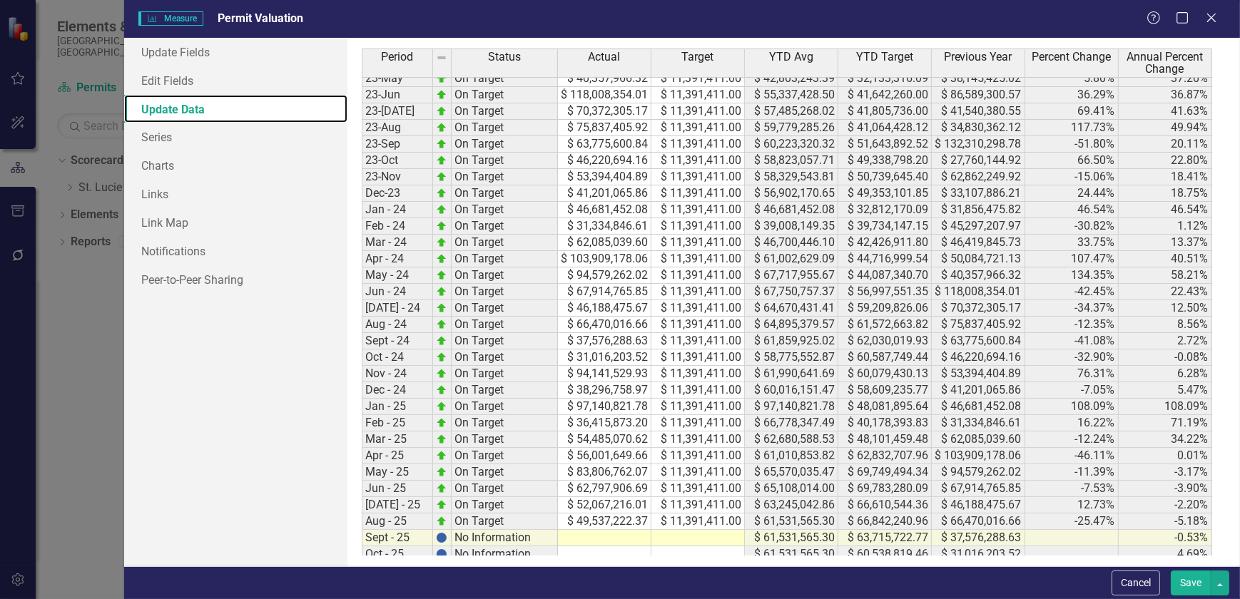
scroll to position [775, 0]
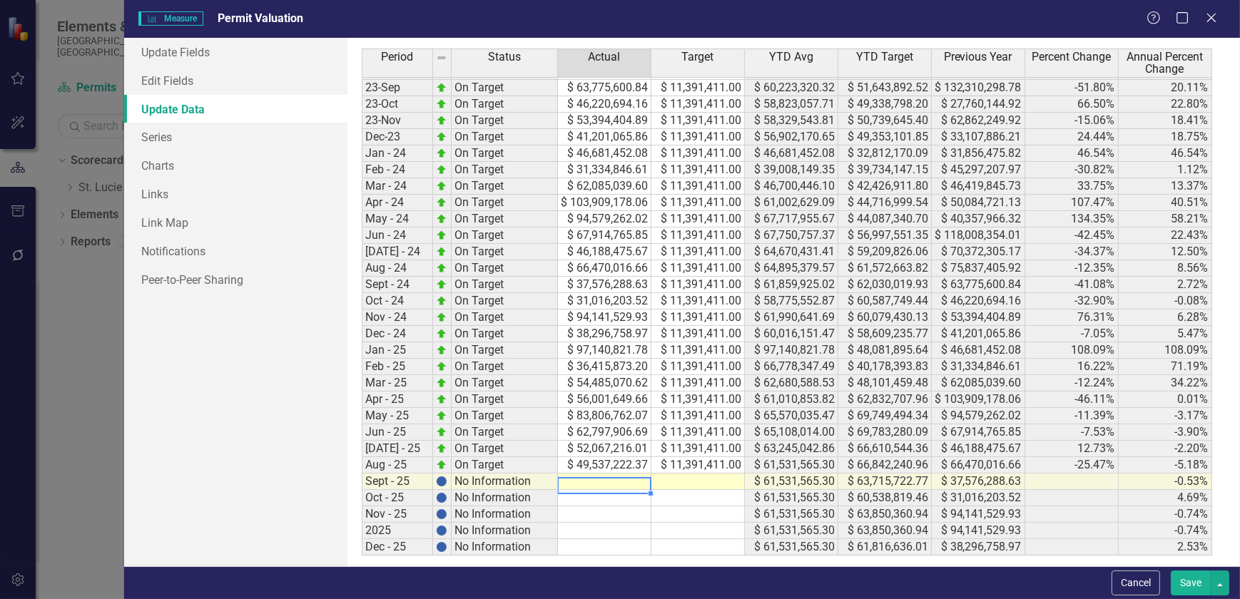
click at [615, 474] on tbody "Aug-22 On Target $ 34,830,362.12 $ 11,391,411.00 $ 39,868,376.82 $ 31,702,104.1…" at bounding box center [787, 211] width 850 height 690
type textarea "46847165.60"
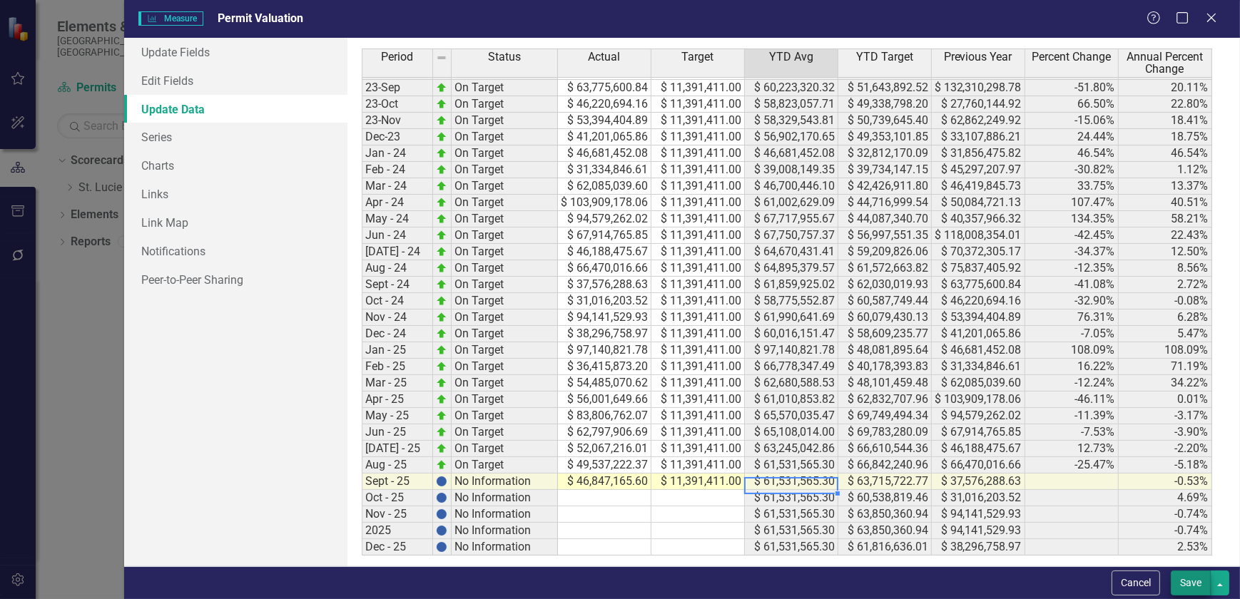
type textarea "11391411"
click at [1199, 585] on button "Save" at bounding box center [1191, 583] width 40 height 25
